Goal: Communication & Community: Participate in discussion

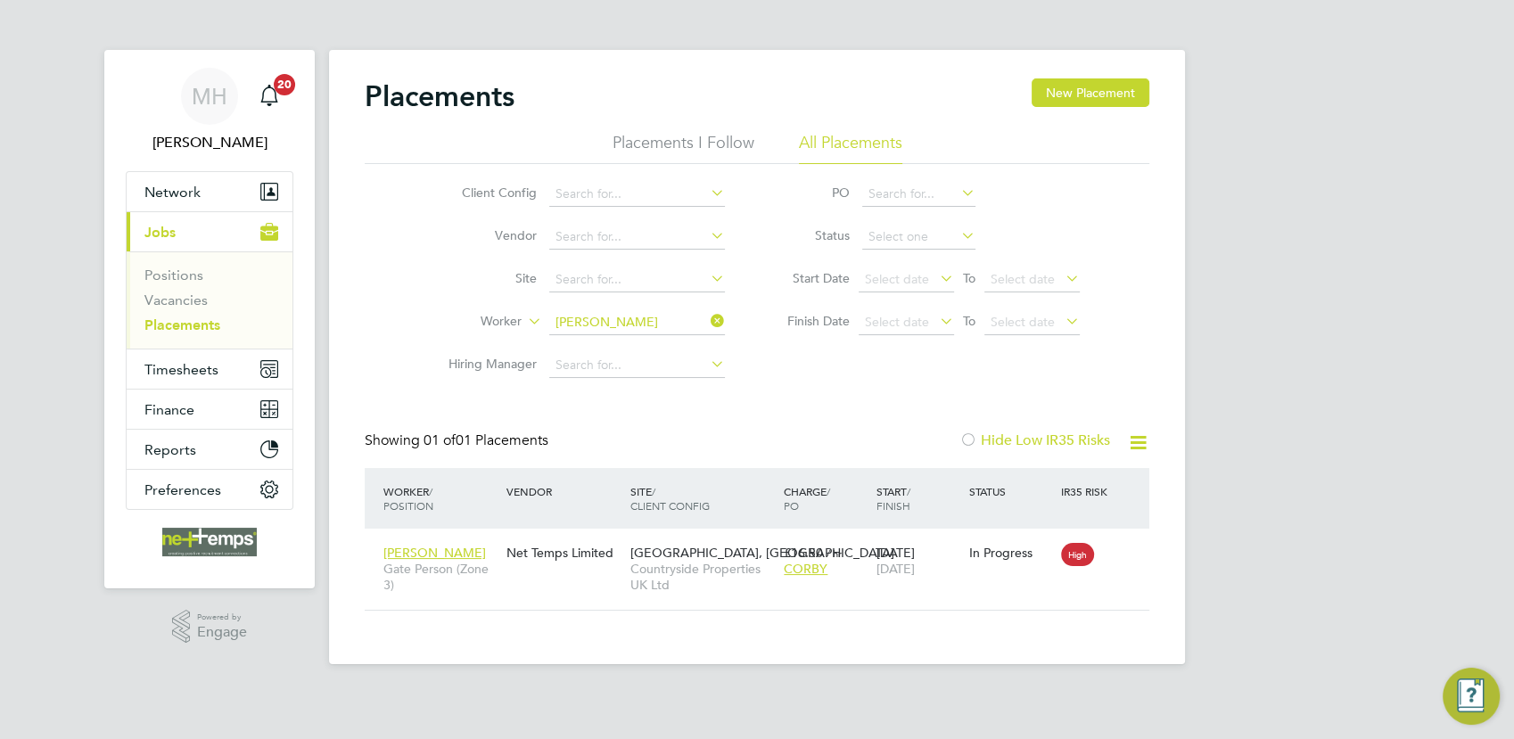
scroll to position [16, 84]
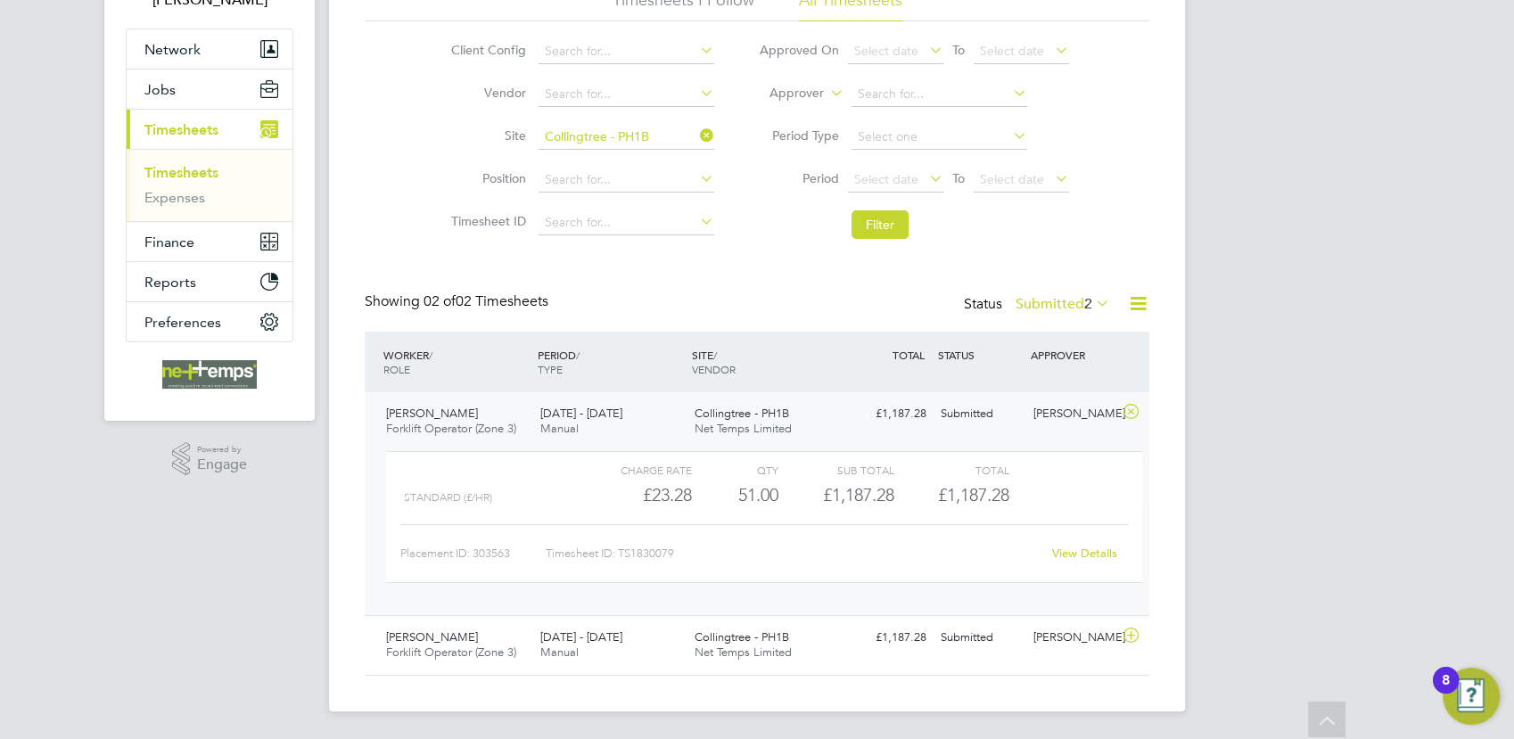
click at [1084, 553] on link "View Details" at bounding box center [1084, 553] width 65 height 15
click at [792, 637] on div "Collingtree - PH1B Net Temps Limited" at bounding box center [764, 645] width 154 height 45
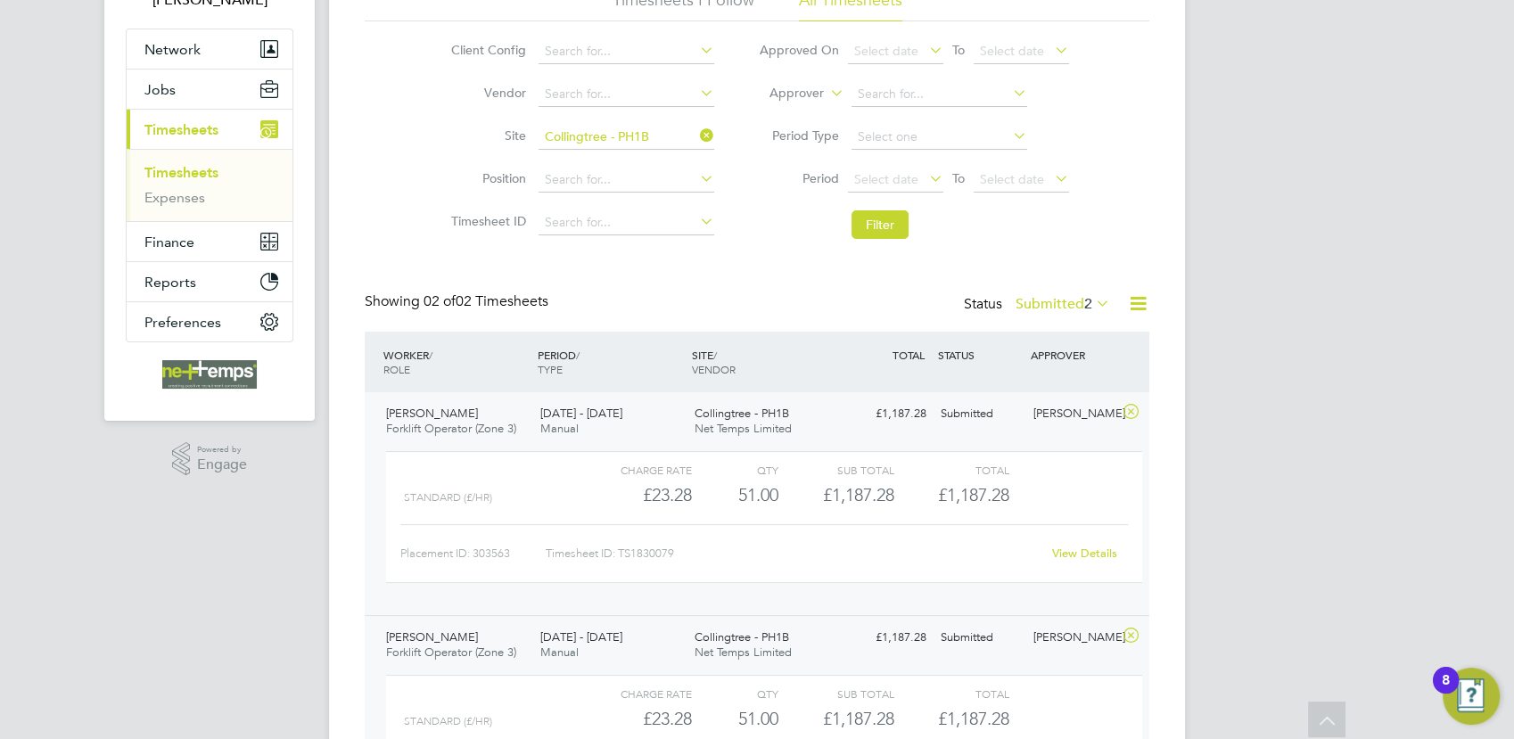
scroll to position [306, 0]
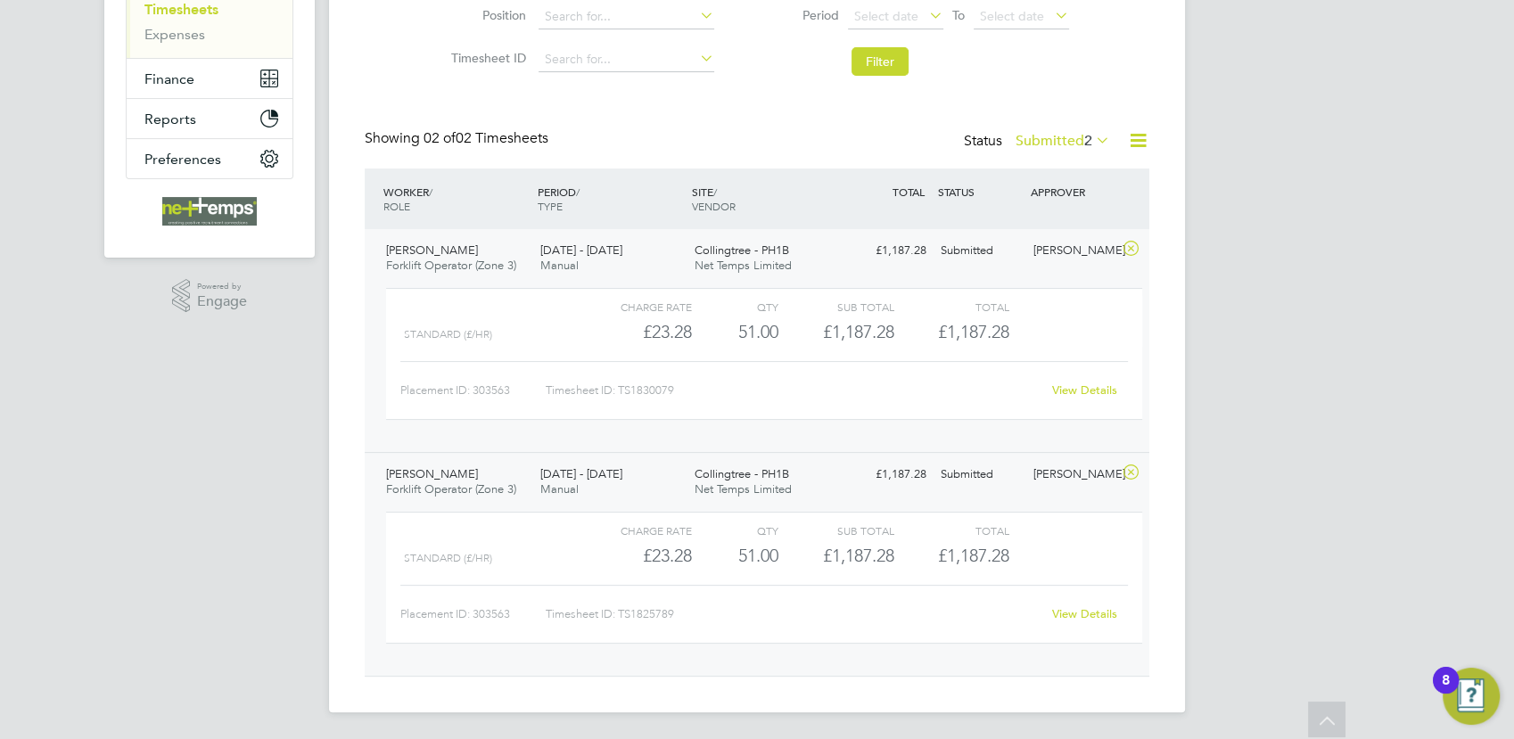
click at [1069, 613] on link "View Details" at bounding box center [1084, 613] width 65 height 15
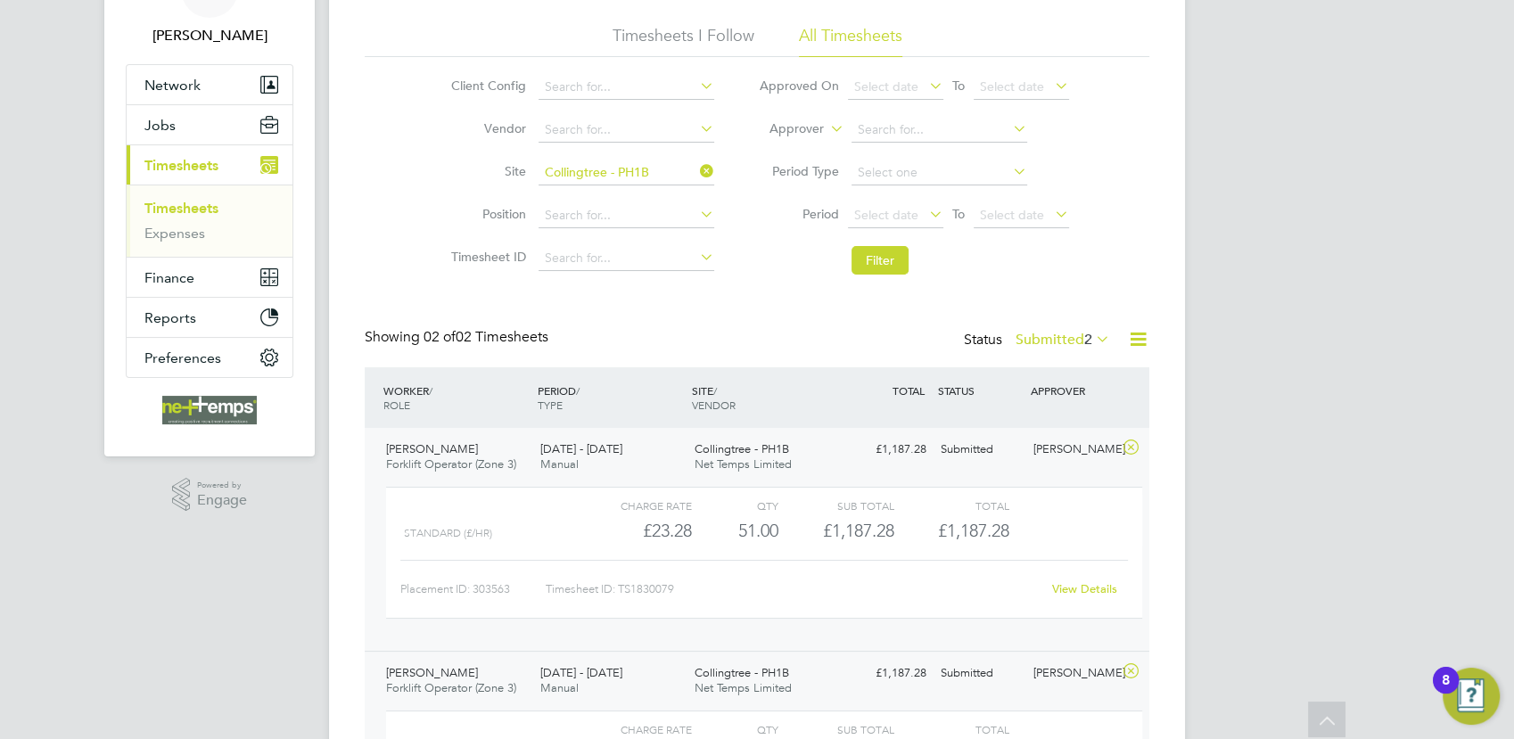
scroll to position [0, 0]
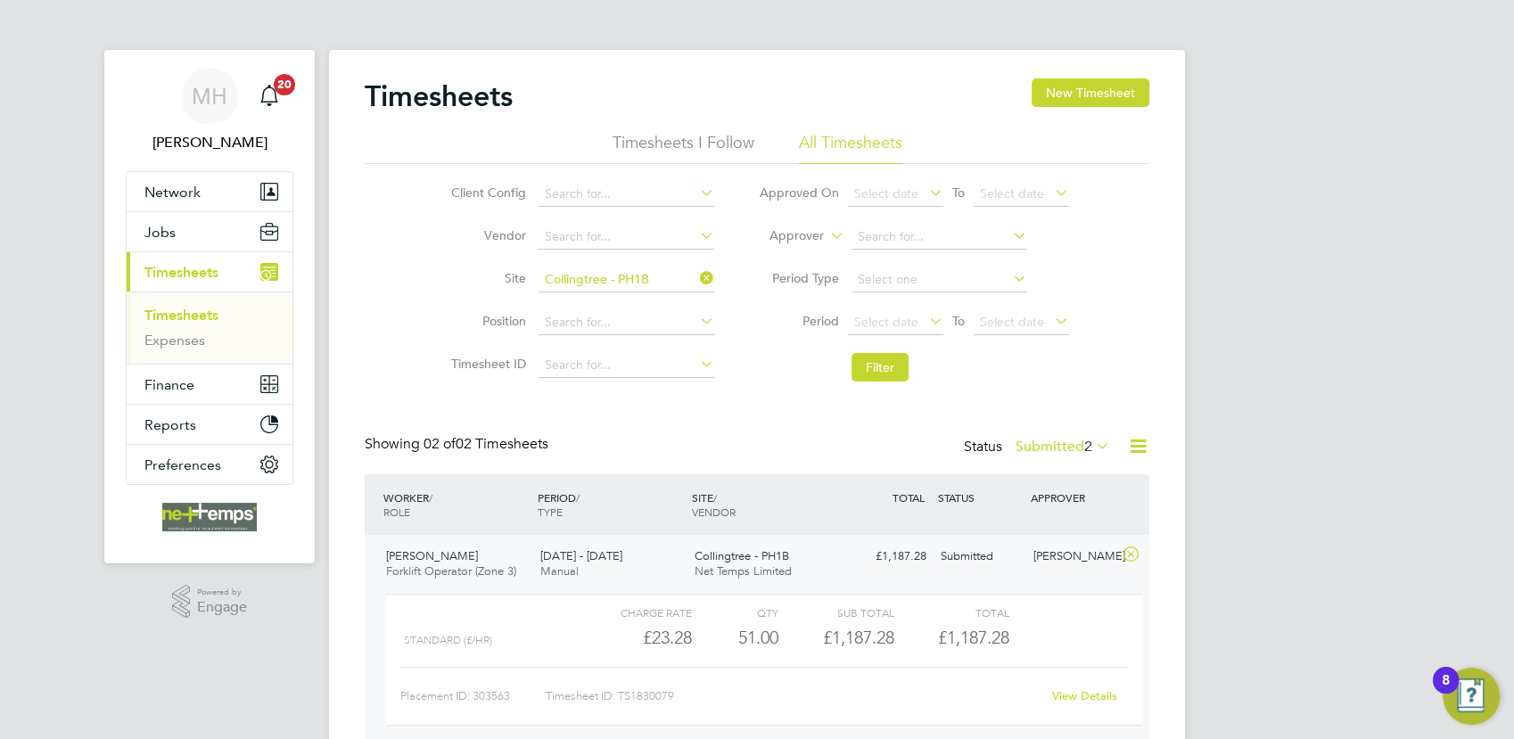
click at [1141, 447] on icon at bounding box center [1138, 446] width 22 height 22
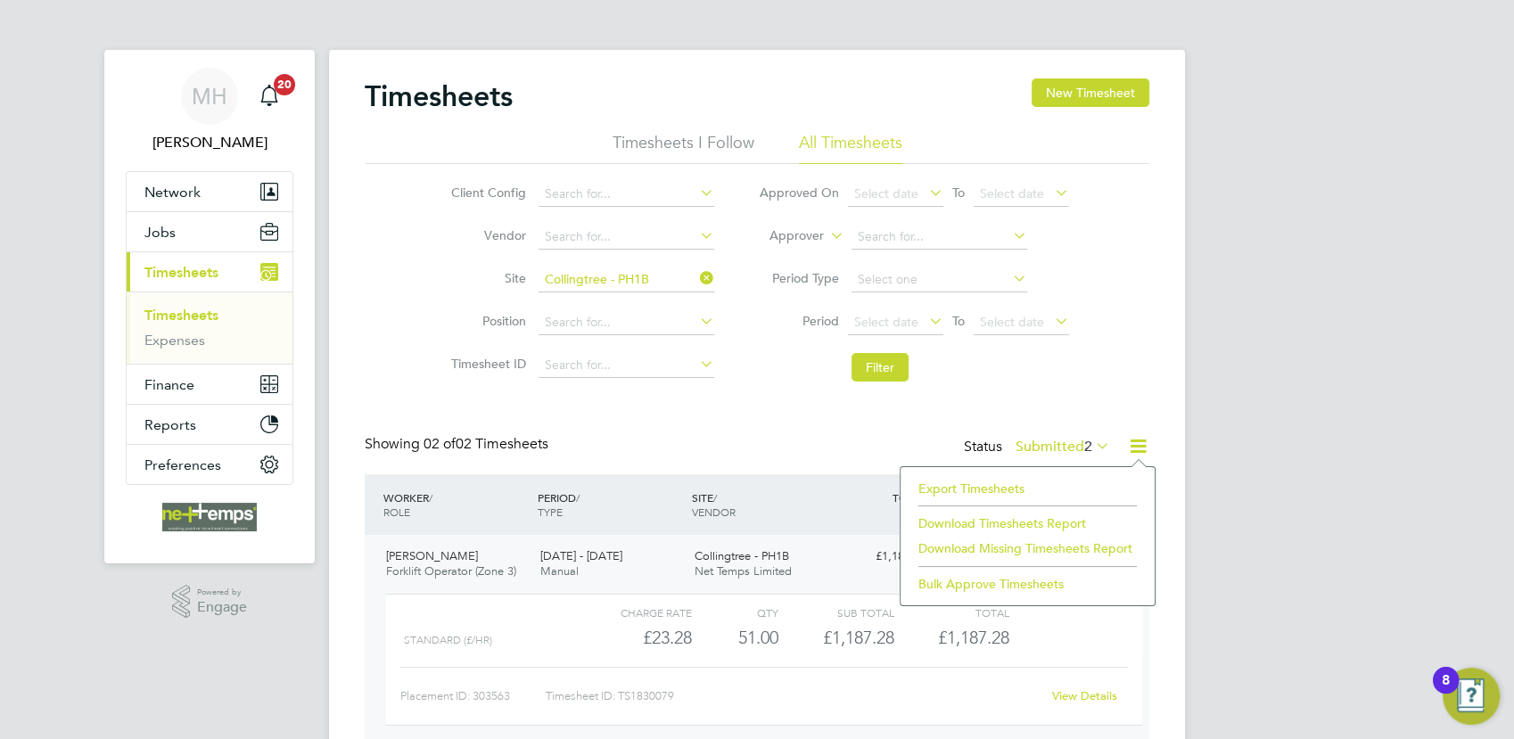
click at [964, 491] on li "Export Timesheets" at bounding box center [1027, 488] width 236 height 25
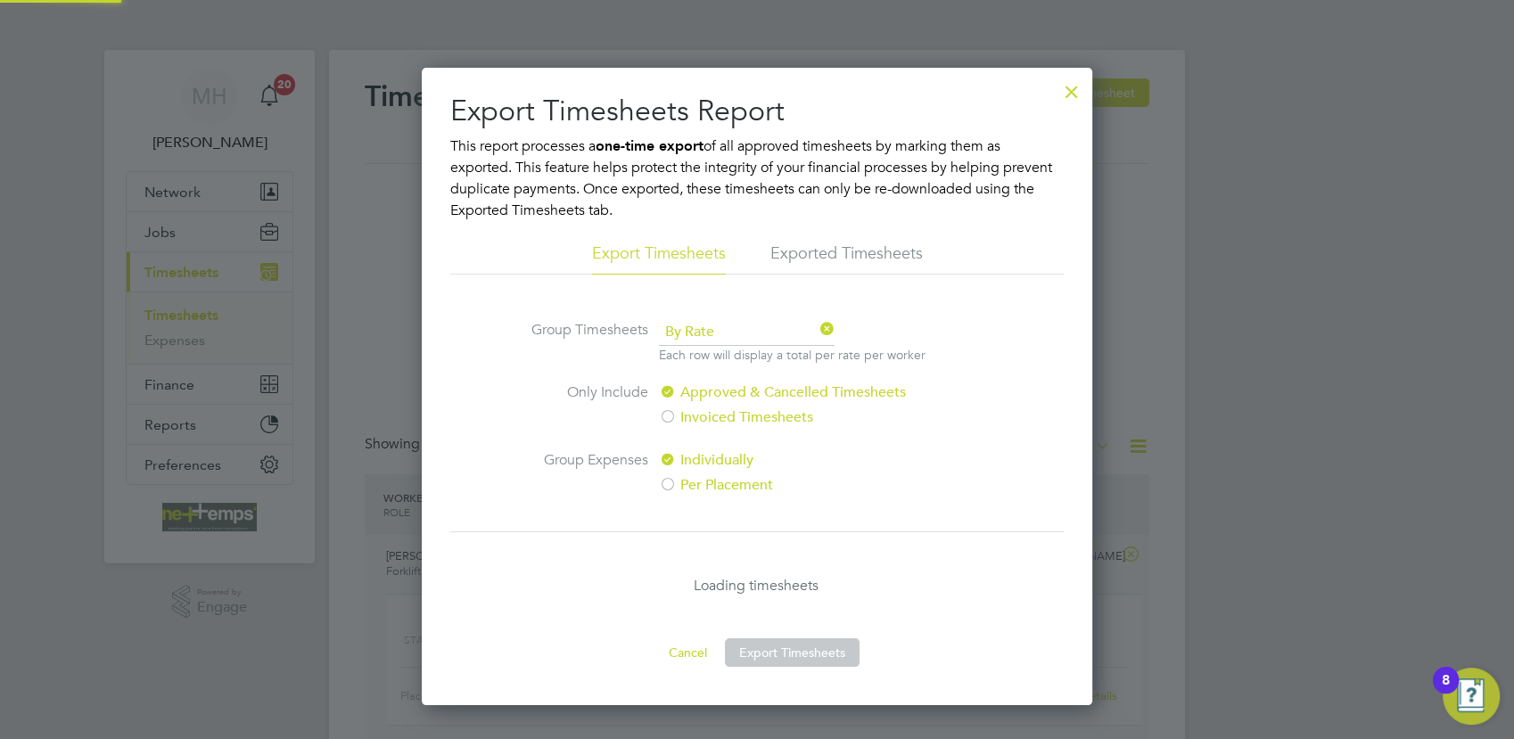
scroll to position [8, 8]
click at [798, 648] on button "Export Timesheets" at bounding box center [792, 652] width 135 height 29
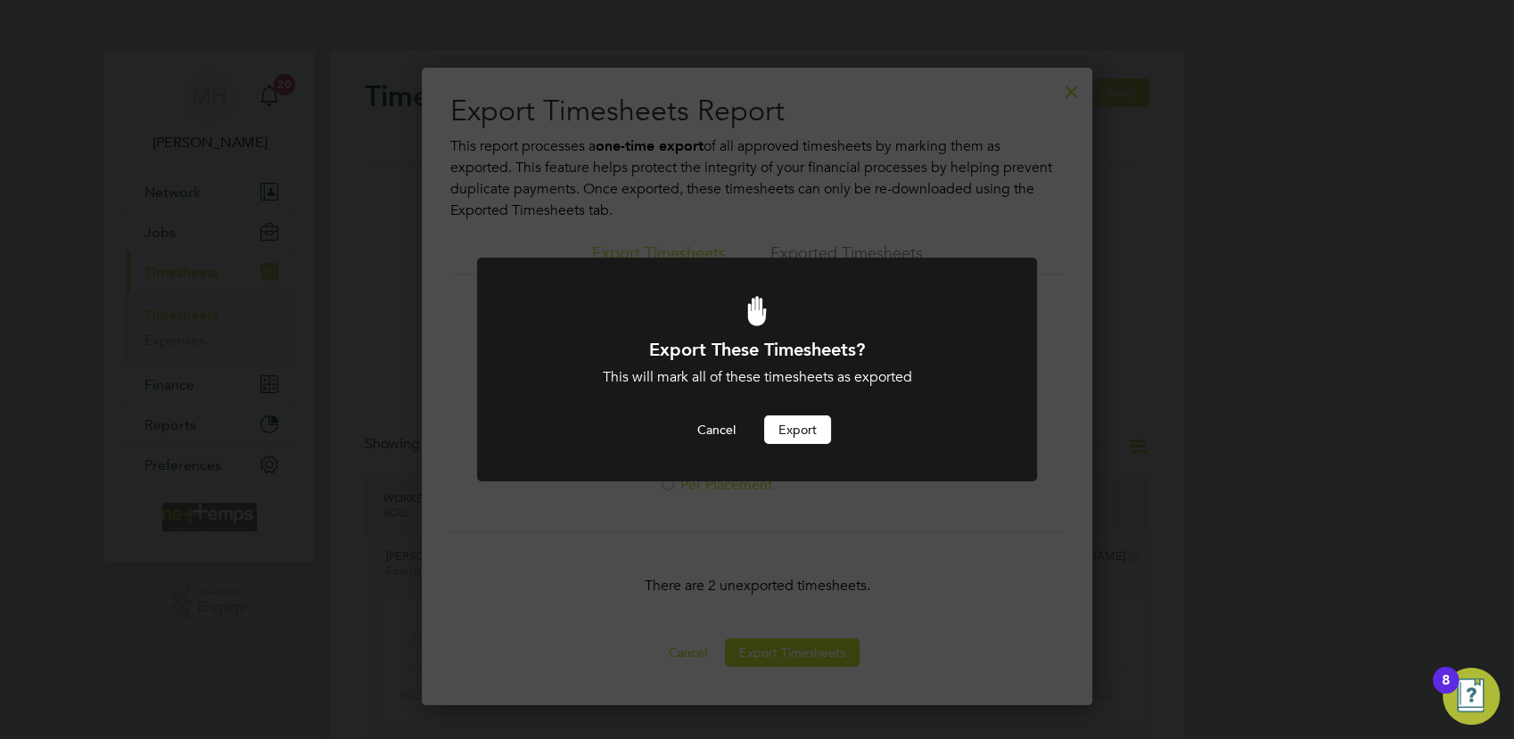
click at [806, 431] on button "Export" at bounding box center [797, 429] width 67 height 29
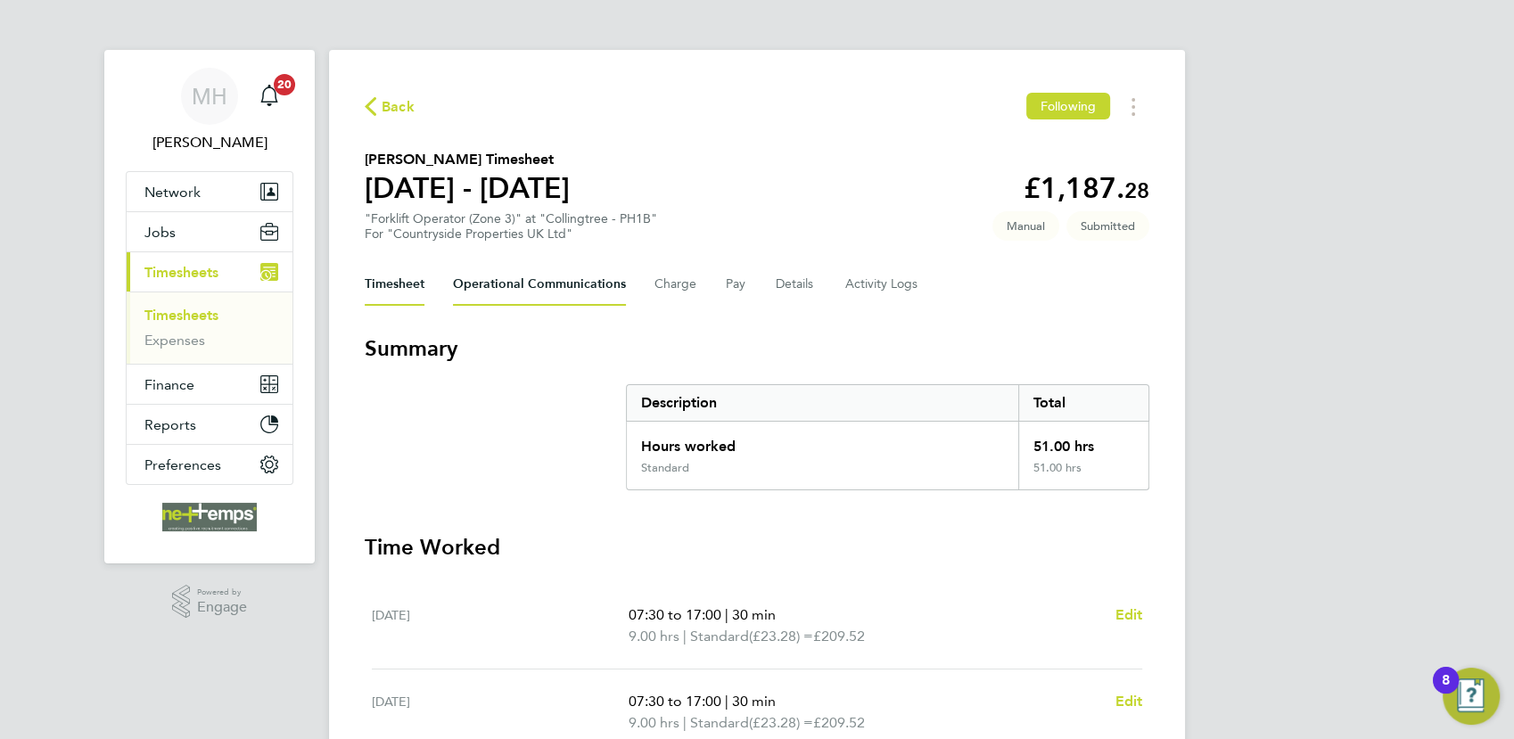
click at [509, 287] on Communications-tab "Operational Communications" at bounding box center [539, 284] width 173 height 43
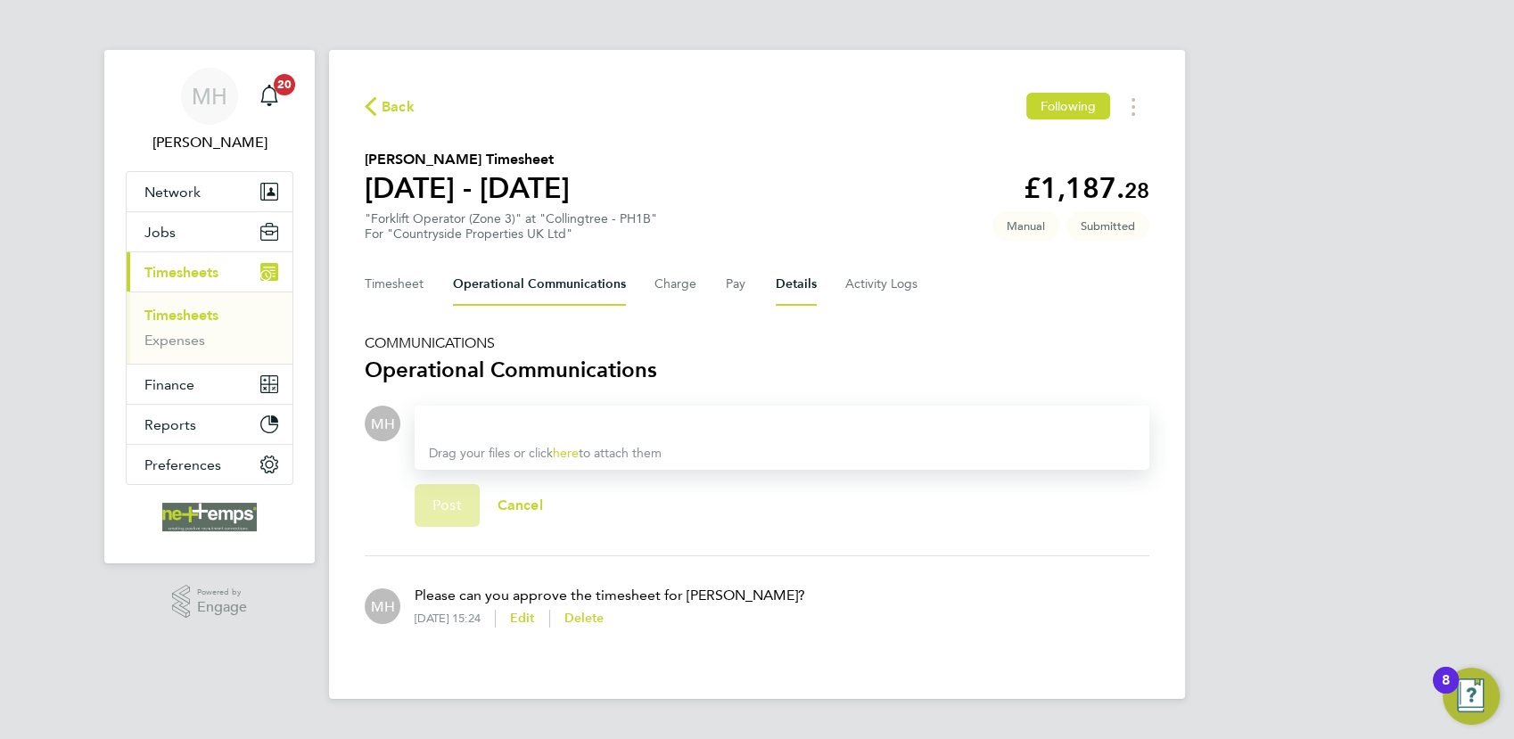
click at [792, 269] on button "Details" at bounding box center [795, 284] width 41 height 43
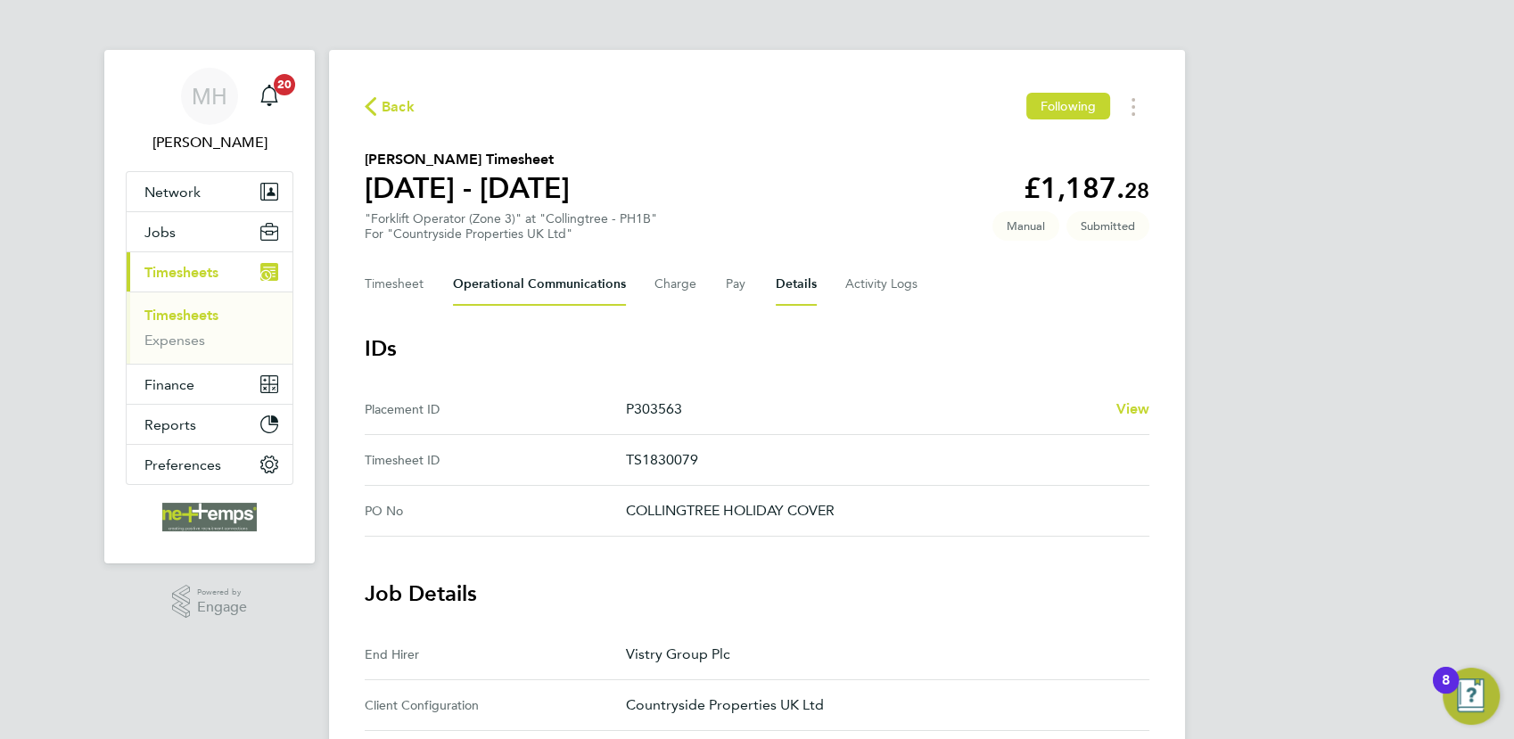
click at [521, 283] on Communications-tab "Operational Communications" at bounding box center [539, 284] width 173 height 43
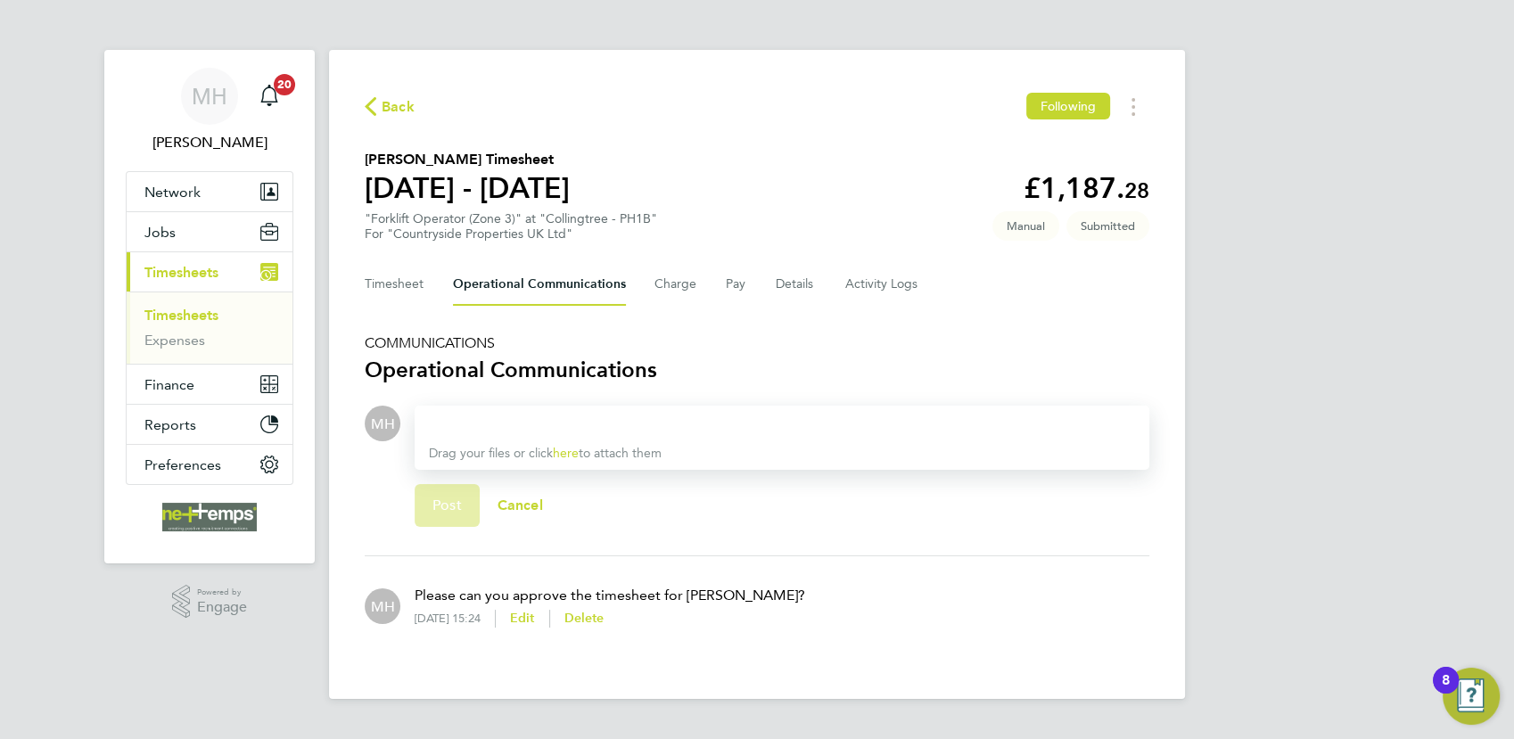
click at [472, 421] on div at bounding box center [782, 423] width 706 height 21
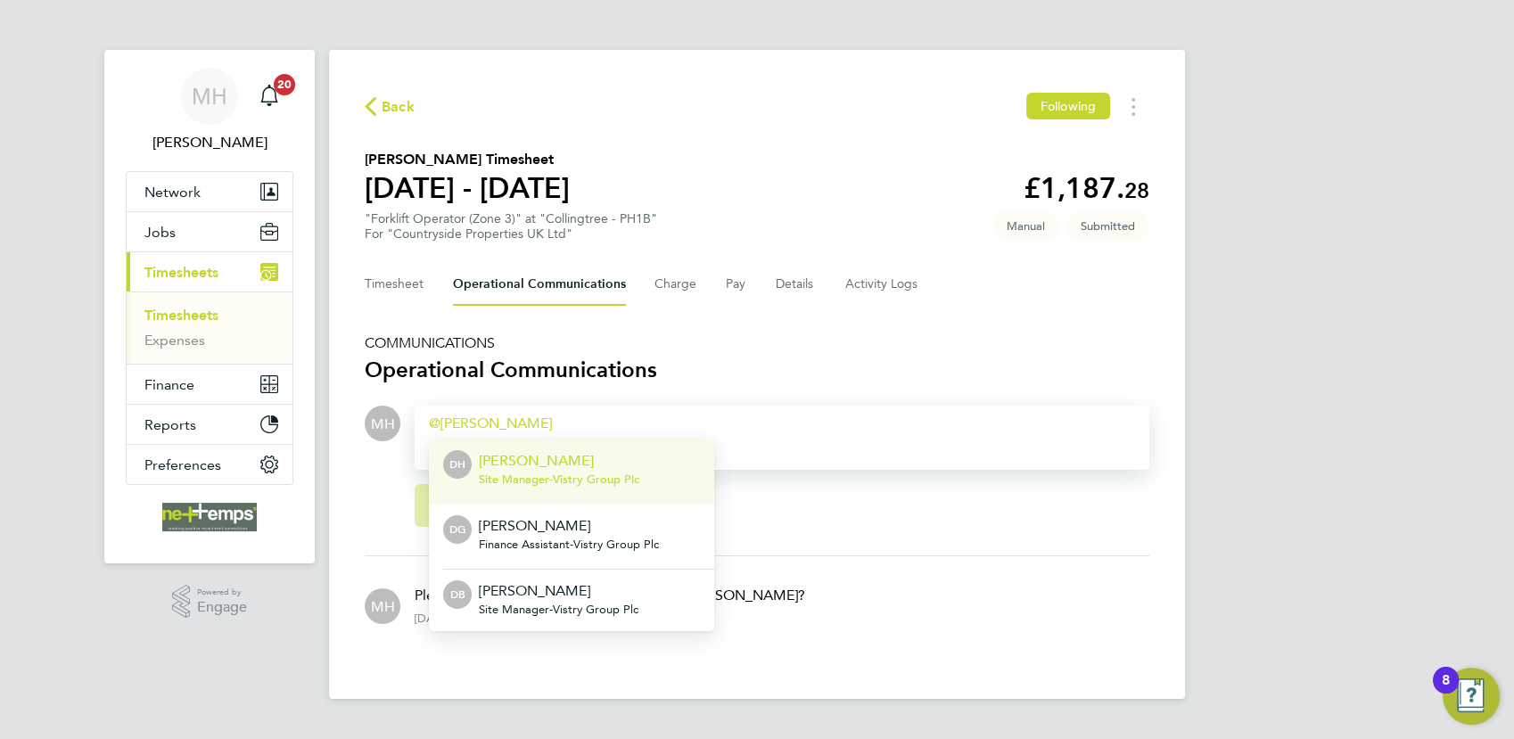
click at [495, 479] on span "Site Manager - Vistry Group Plc" at bounding box center [559, 479] width 160 height 14
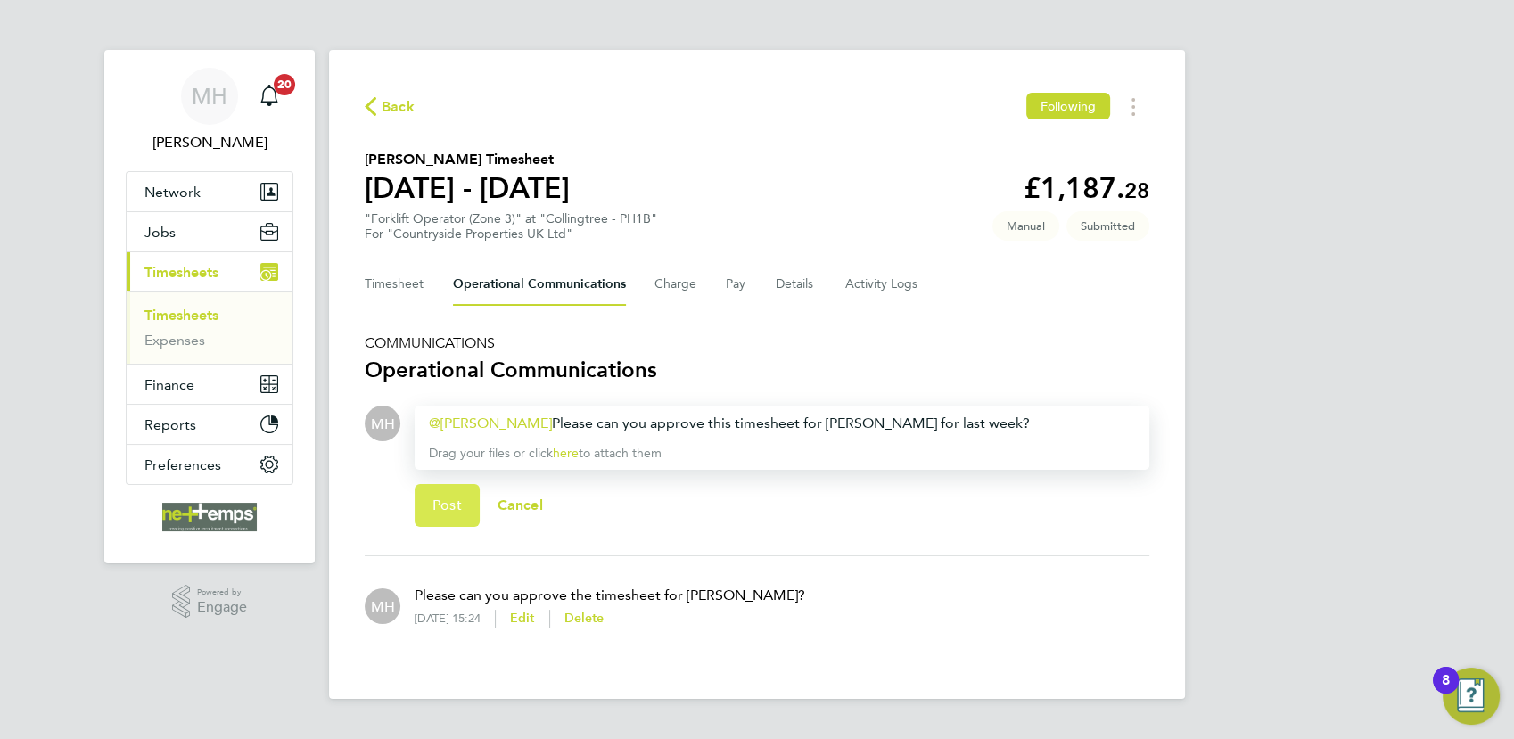
click at [434, 506] on span "Post" at bounding box center [446, 505] width 29 height 18
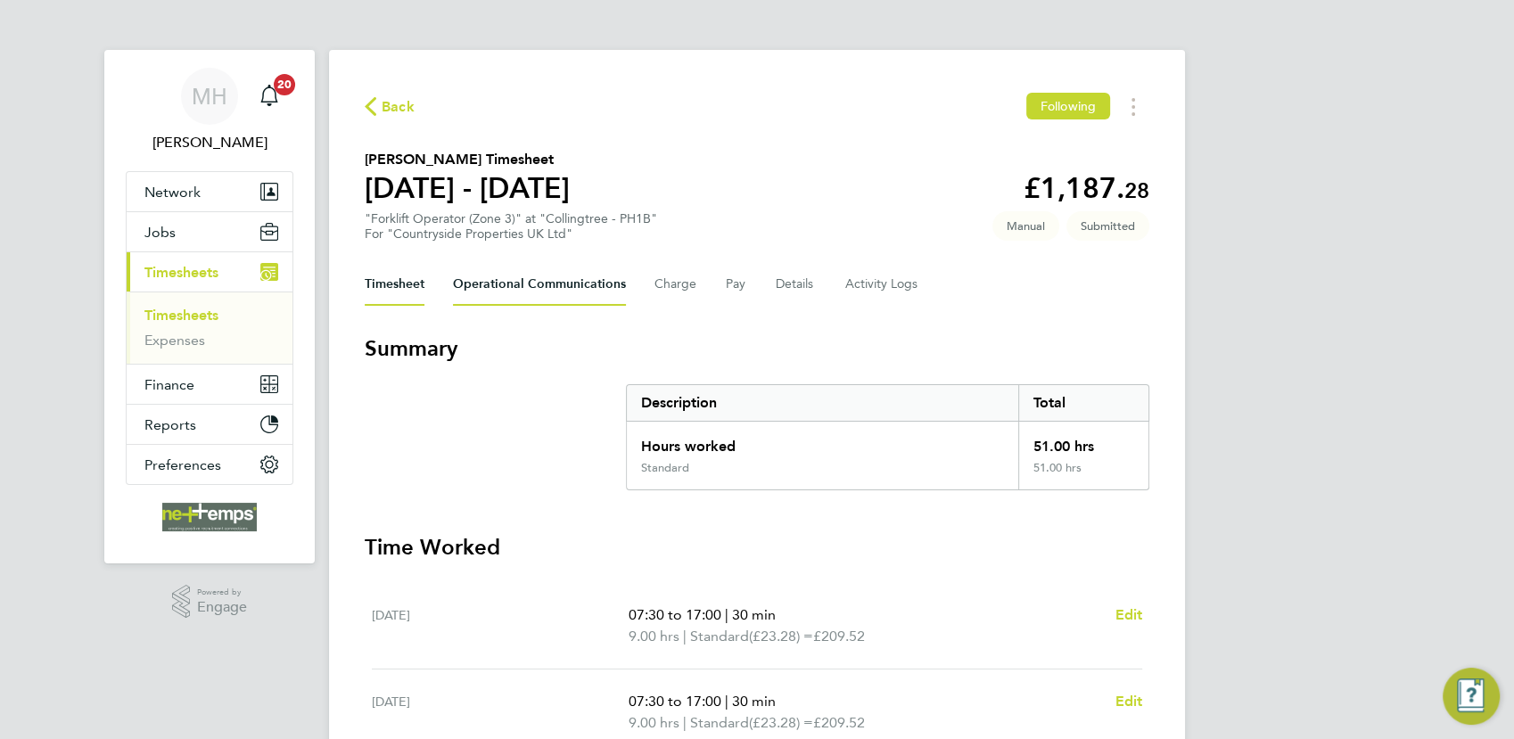
click at [561, 289] on Communications-tab "Operational Communications" at bounding box center [539, 284] width 173 height 43
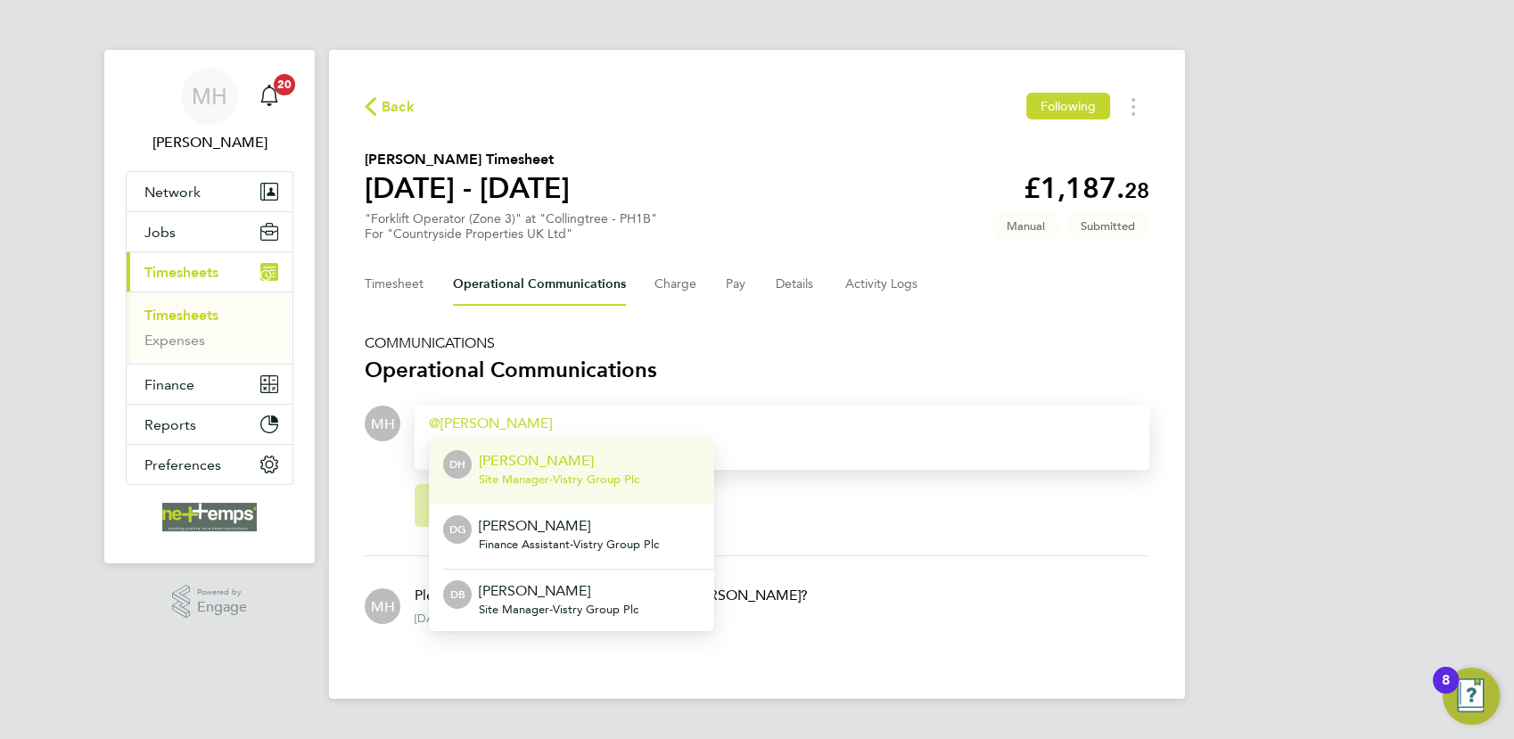
click at [495, 484] on span "Site Manager - Vistry Group Plc" at bounding box center [559, 479] width 160 height 14
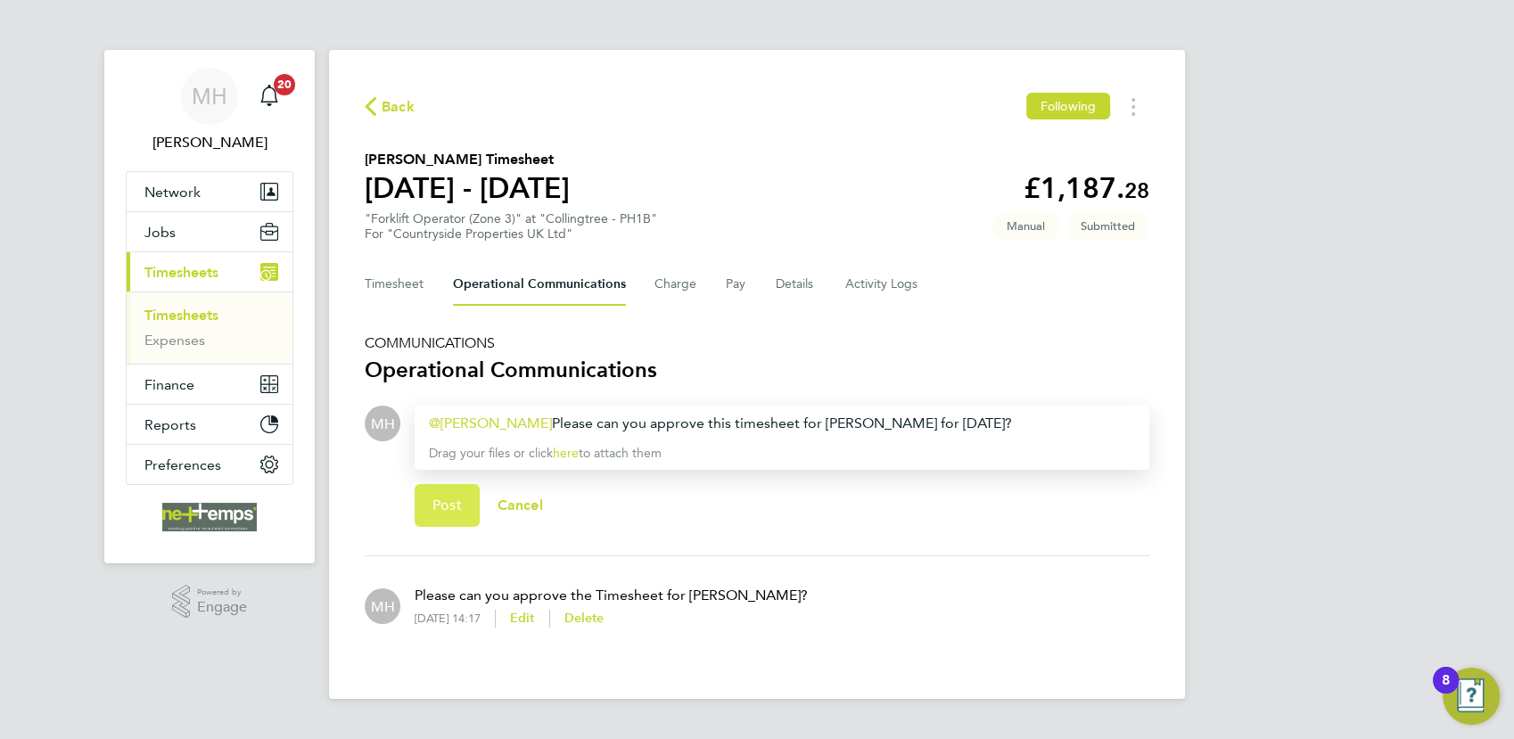
click at [455, 515] on button "Post" at bounding box center [446, 505] width 65 height 43
